Goal: Transaction & Acquisition: Purchase product/service

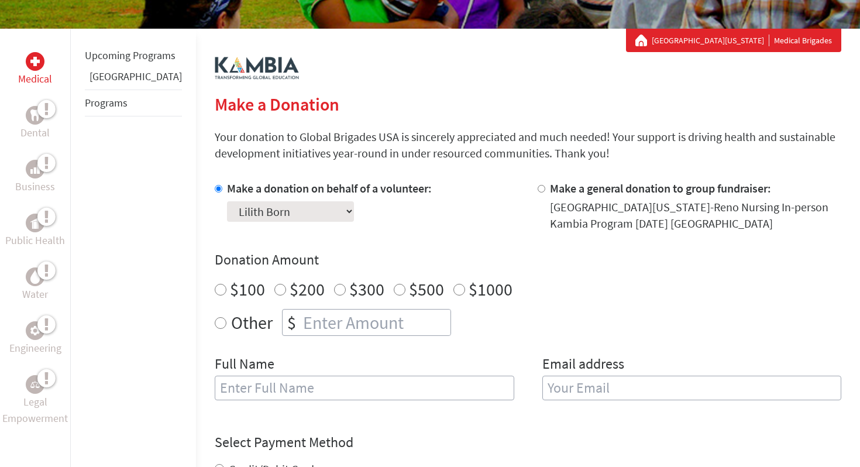
scroll to position [192, 0]
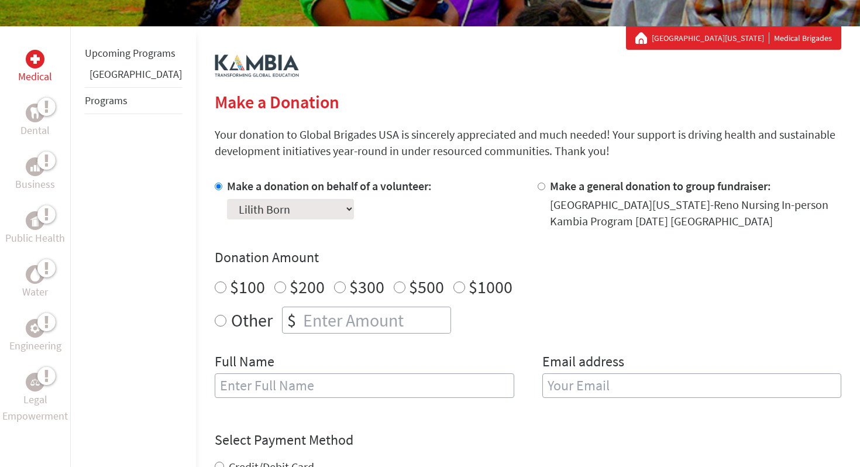
radio input "true"
click at [372, 323] on input "number" at bounding box center [376, 320] width 150 height 26
type input "1250"
click at [470, 242] on div "Make a donation on behalf of a volunteer: Select a volunteer... [PERSON_NAME] […" at bounding box center [528, 295] width 626 height 234
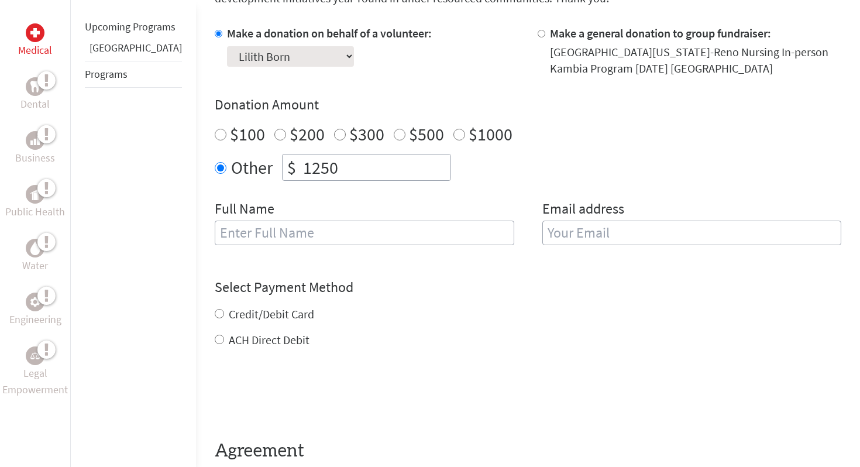
scroll to position [348, 0]
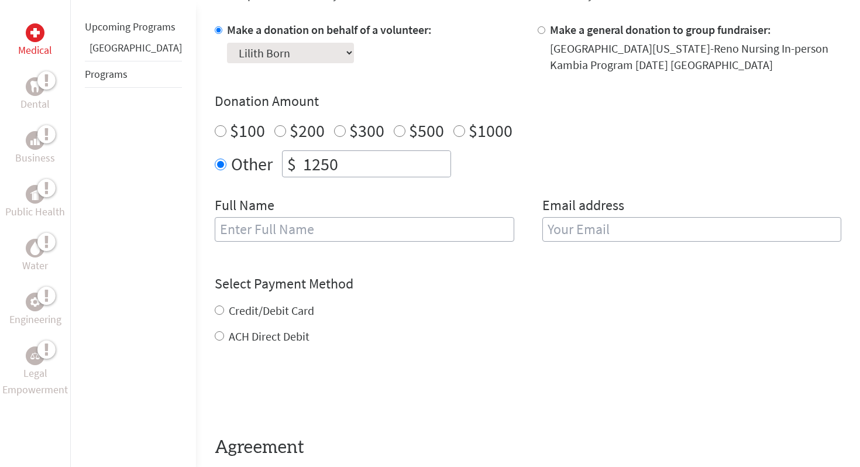
click at [215, 315] on div "Credit/Debit Card" at bounding box center [528, 310] width 626 height 16
click at [215, 312] on input "Credit/Debit Card" at bounding box center [219, 309] width 9 height 9
radio input "true"
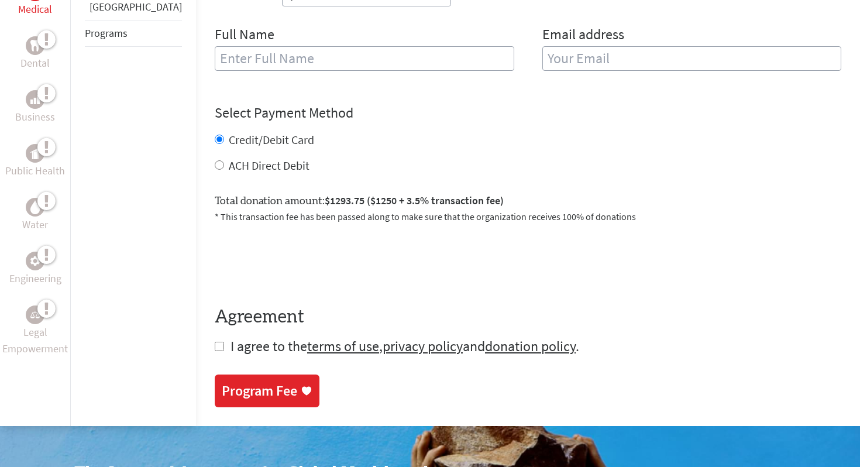
scroll to position [528, 0]
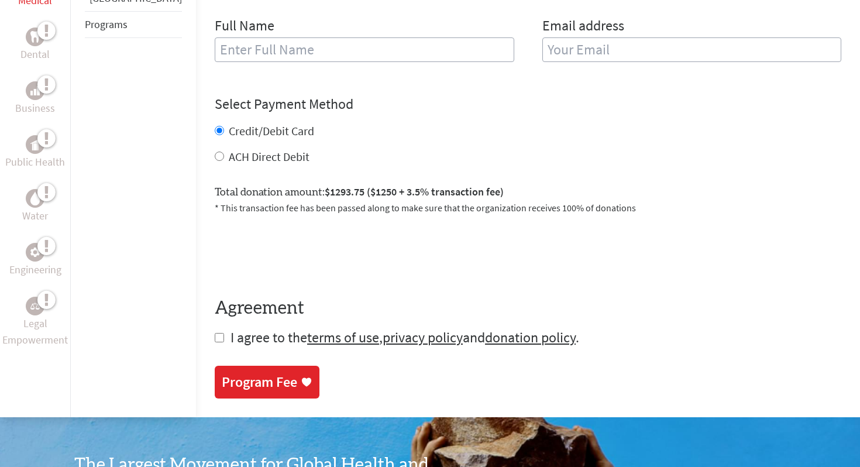
click at [215, 333] on input "checkbox" at bounding box center [219, 337] width 9 height 9
checkbox input "true"
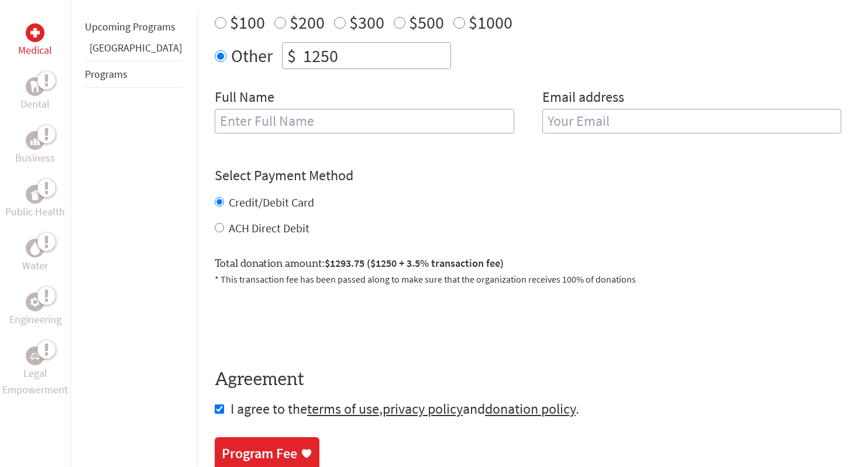
scroll to position [488, 0]
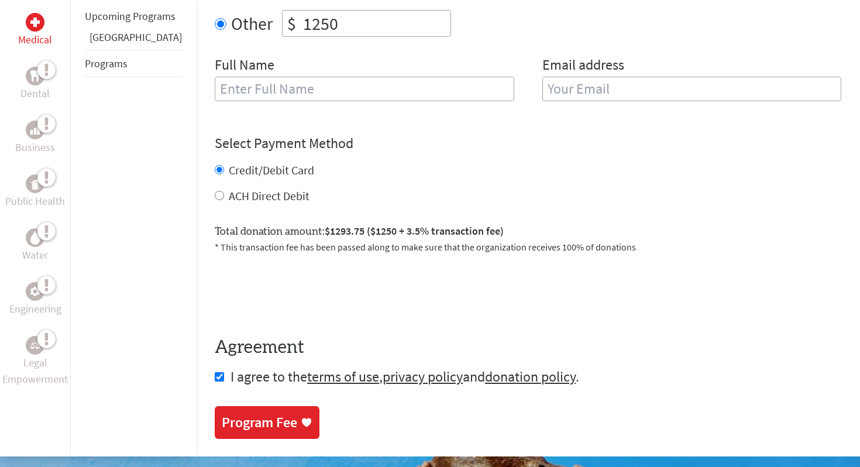
click at [267, 423] on div "Program Fee" at bounding box center [267, 422] width 91 height 19
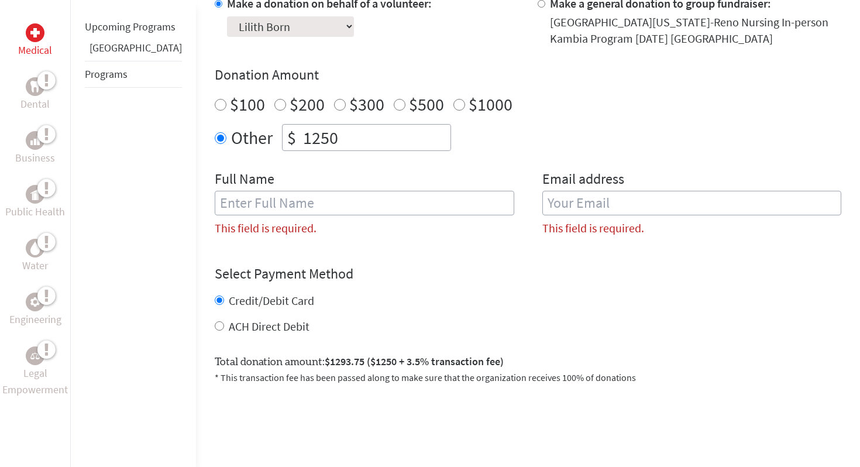
scroll to position [370, 0]
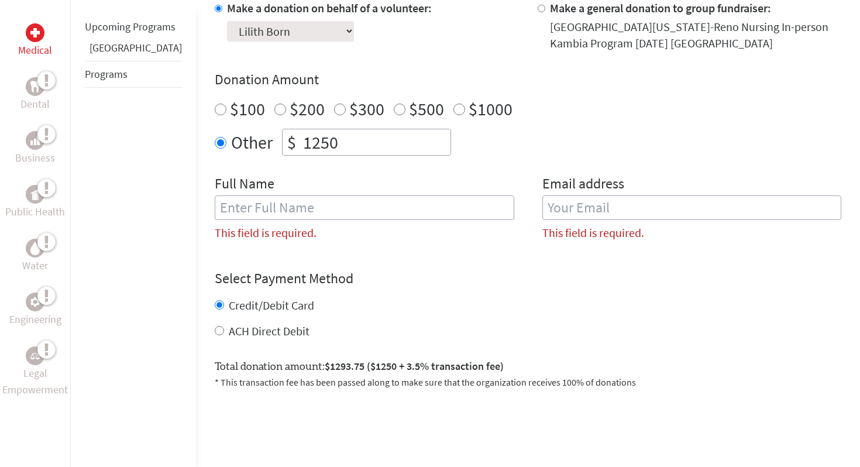
click at [382, 208] on input "text" at bounding box center [364, 207] width 299 height 25
type input "Lilith Born"
click at [567, 210] on input "email" at bounding box center [691, 207] width 299 height 25
type input "[EMAIL_ADDRESS][DOMAIN_NAME]"
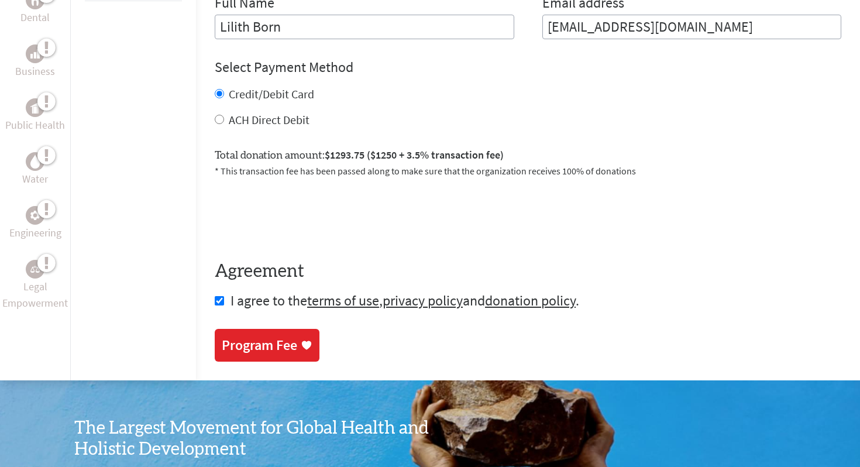
scroll to position [600, 0]
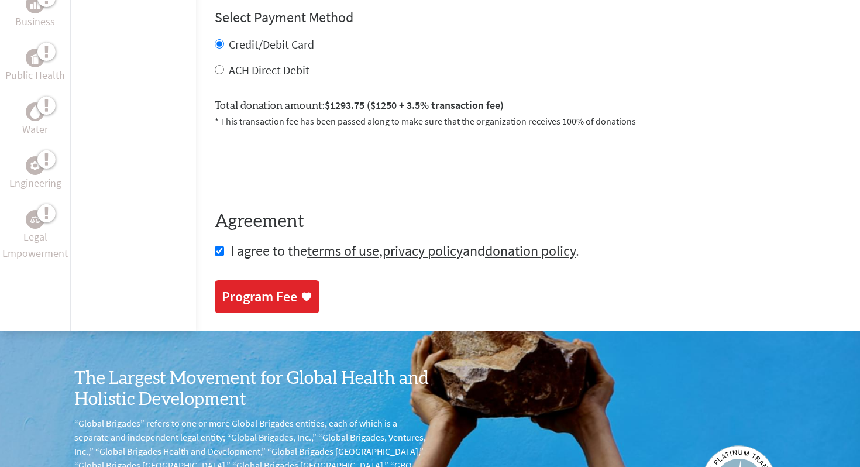
click at [239, 301] on div "Program Fee" at bounding box center [259, 296] width 75 height 19
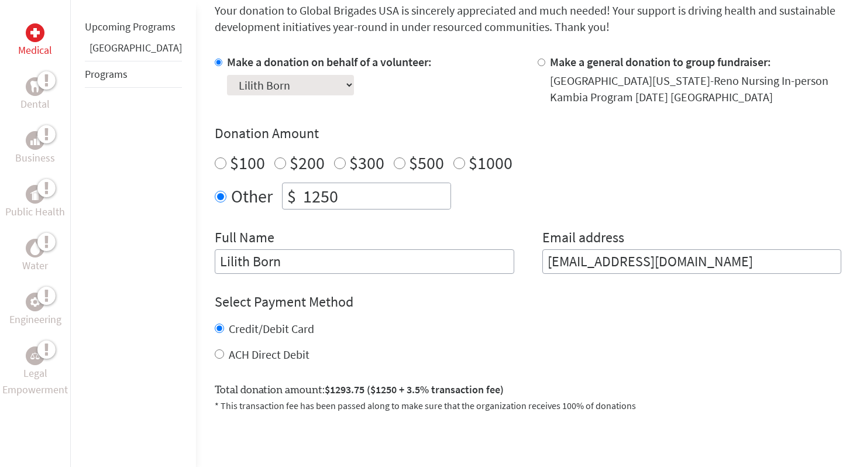
scroll to position [326, 0]
